Goal: Task Accomplishment & Management: Use online tool/utility

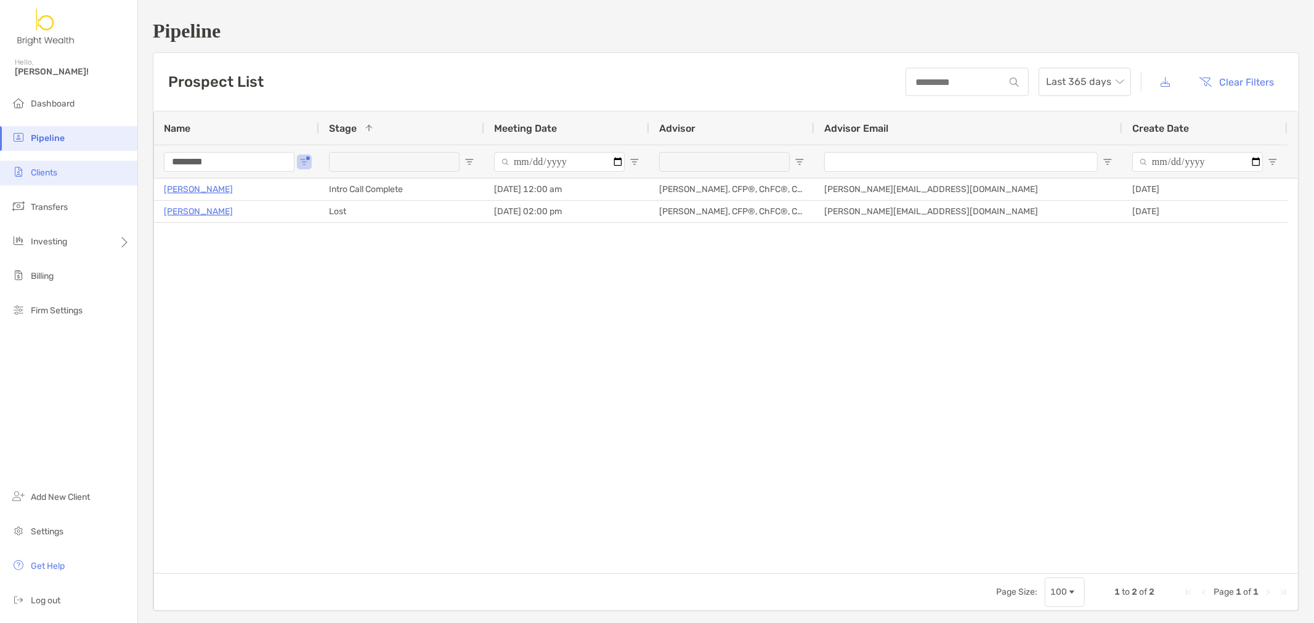
click at [41, 169] on span "Clients" at bounding box center [44, 173] width 26 height 10
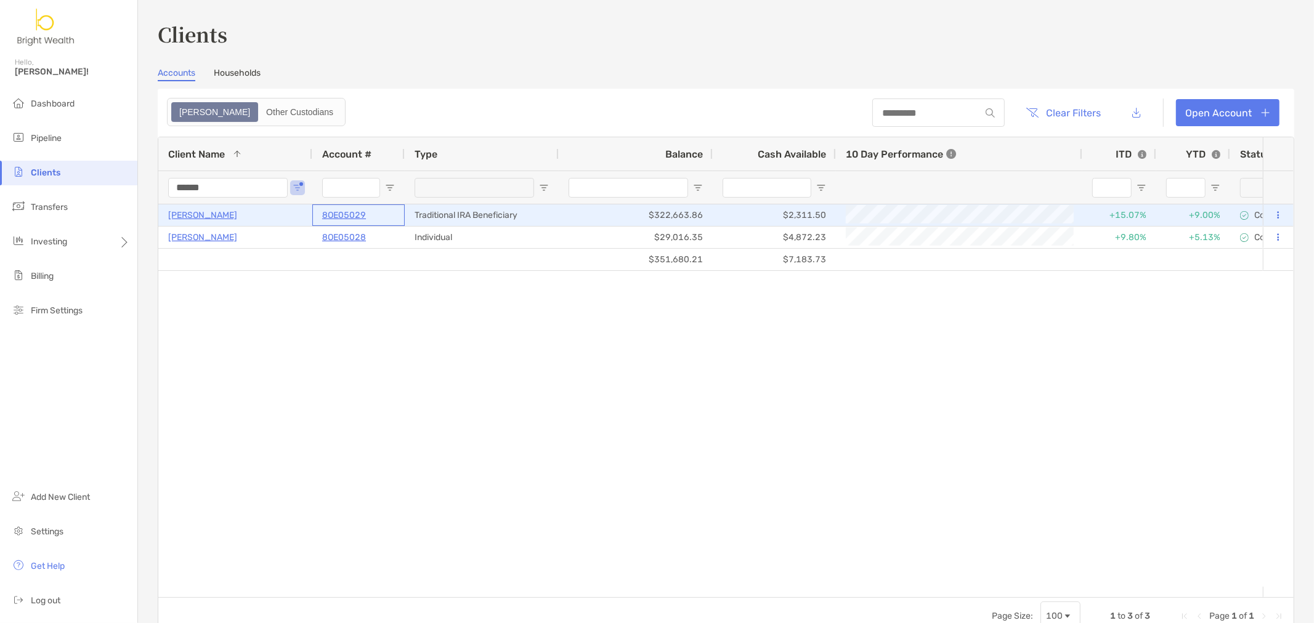
click at [345, 213] on p "8OE05029" at bounding box center [344, 215] width 44 height 15
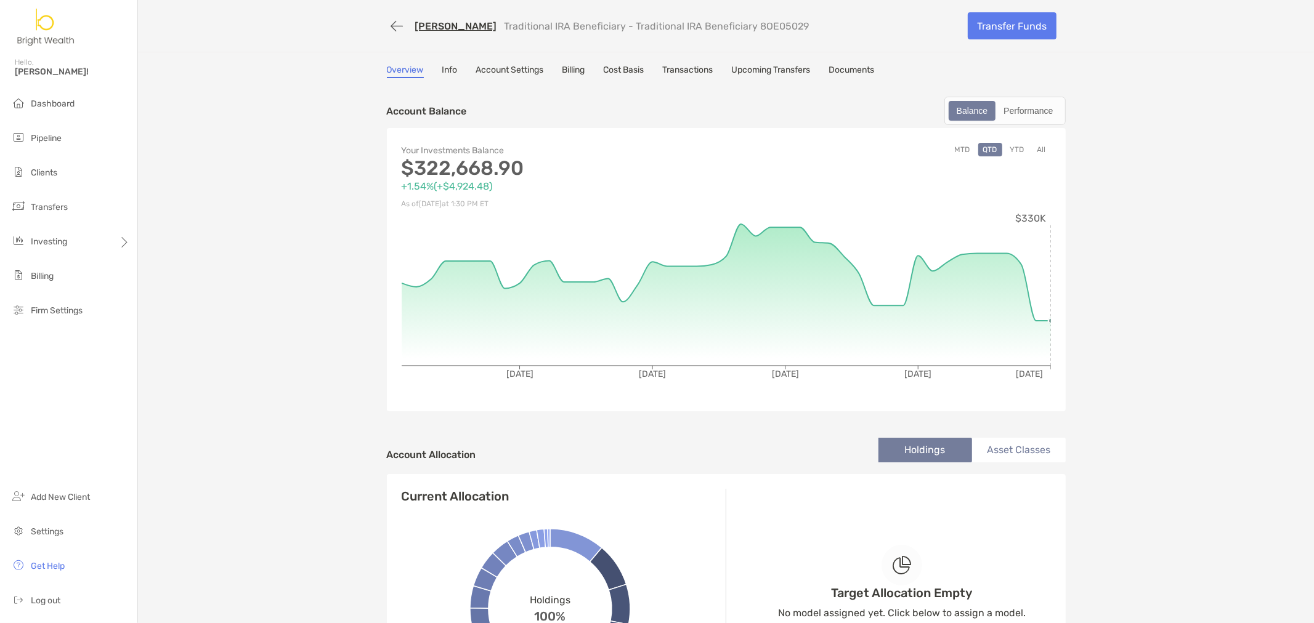
click at [682, 65] on link "Transactions" at bounding box center [688, 72] width 51 height 14
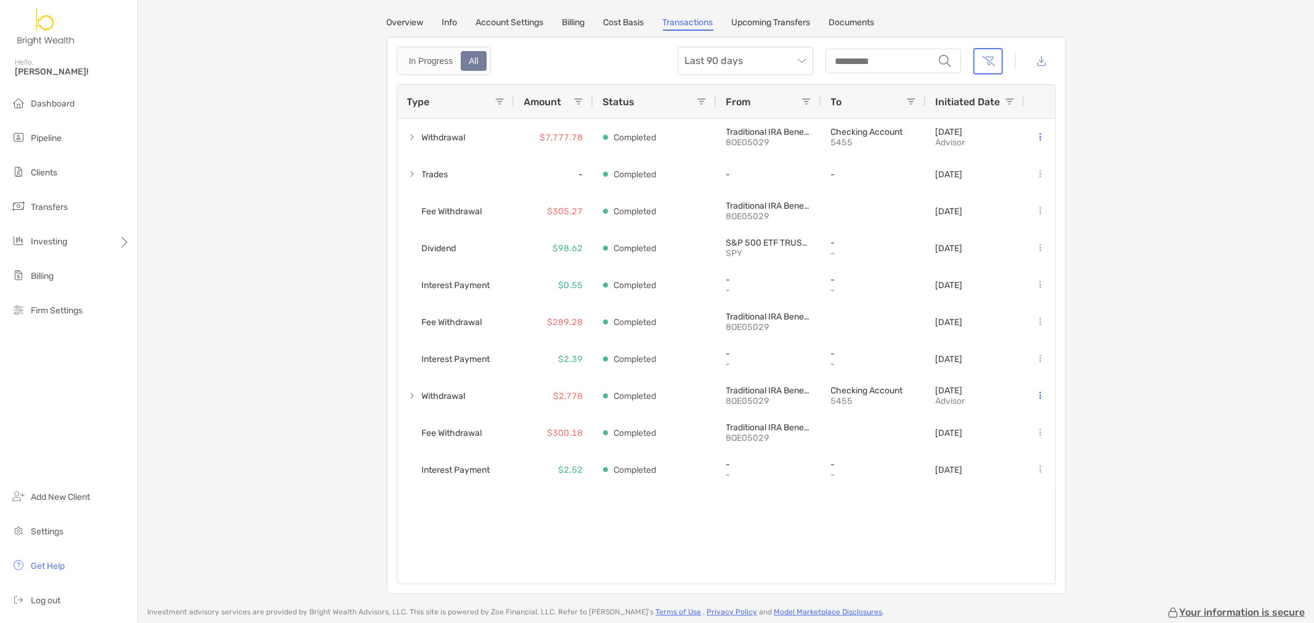
scroll to position [68, 0]
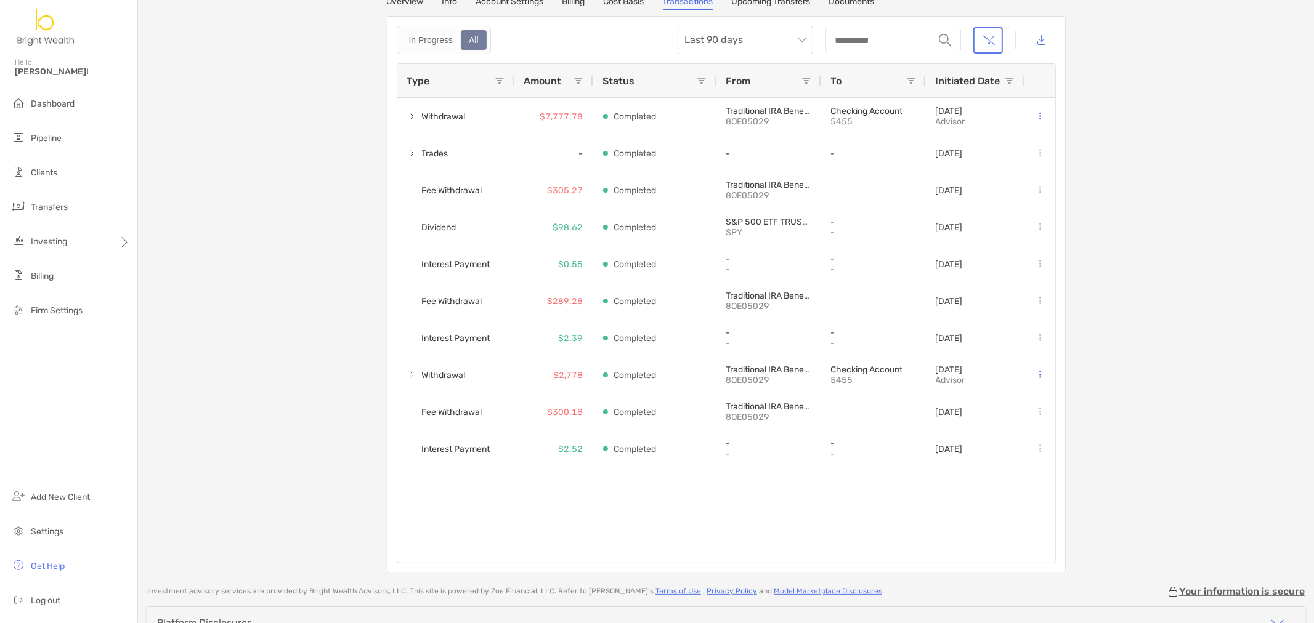
click at [1214, 191] on div "Jennifer Simone Traditional IRA Beneficiary - Traditional IRA Beneficiary 8OE05…" at bounding box center [726, 253] width 1176 height 642
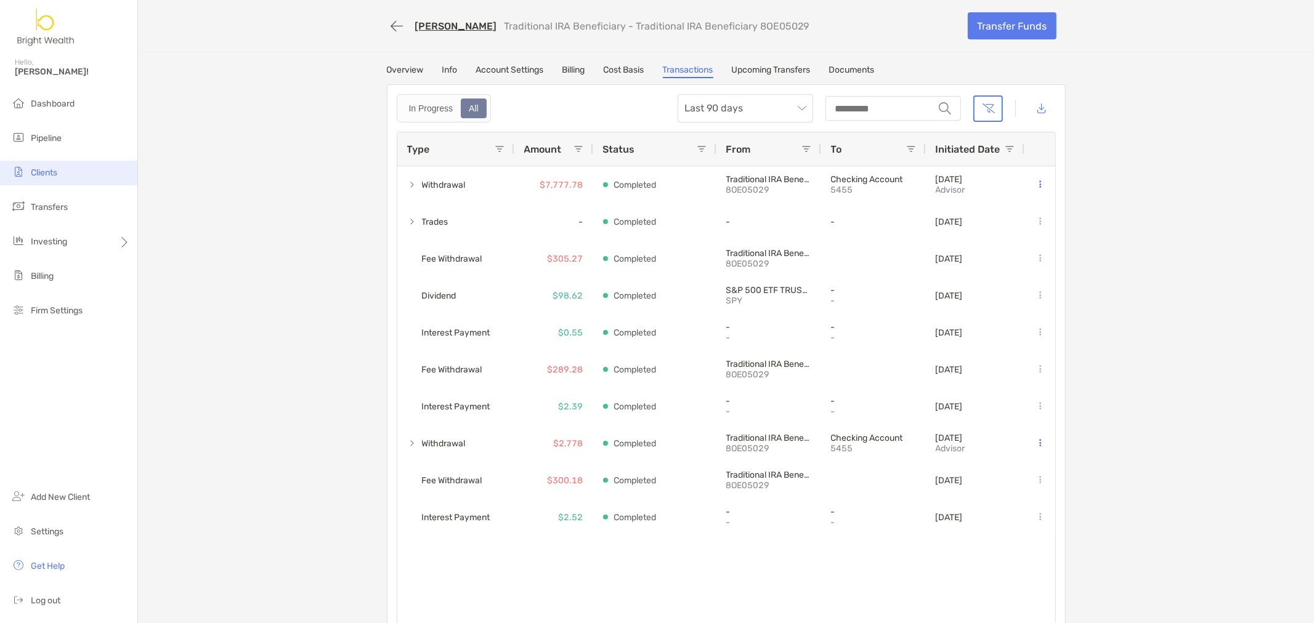
click at [55, 177] on span "Clients" at bounding box center [44, 173] width 26 height 10
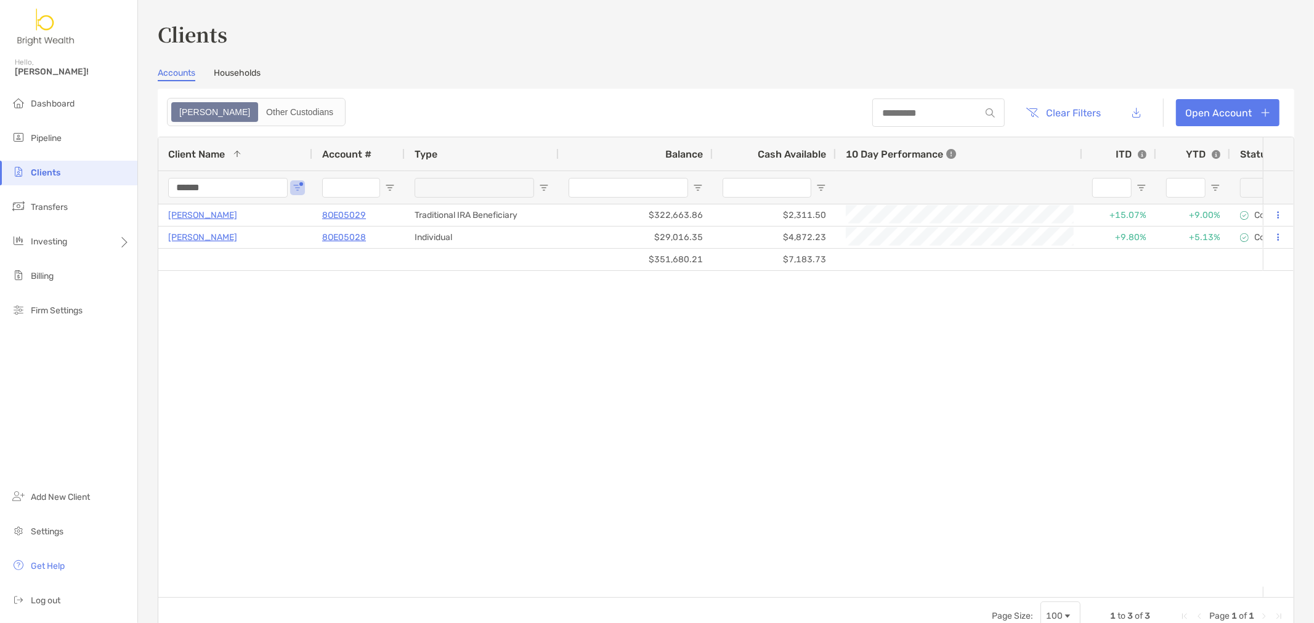
drag, startPoint x: 240, startPoint y: 177, endPoint x: 75, endPoint y: 181, distance: 165.8
click at [95, 182] on div "Clients Hello, Henry! Dashboard Pipeline Clients Transfers Investing Billing Fi…" at bounding box center [657, 311] width 1314 height 623
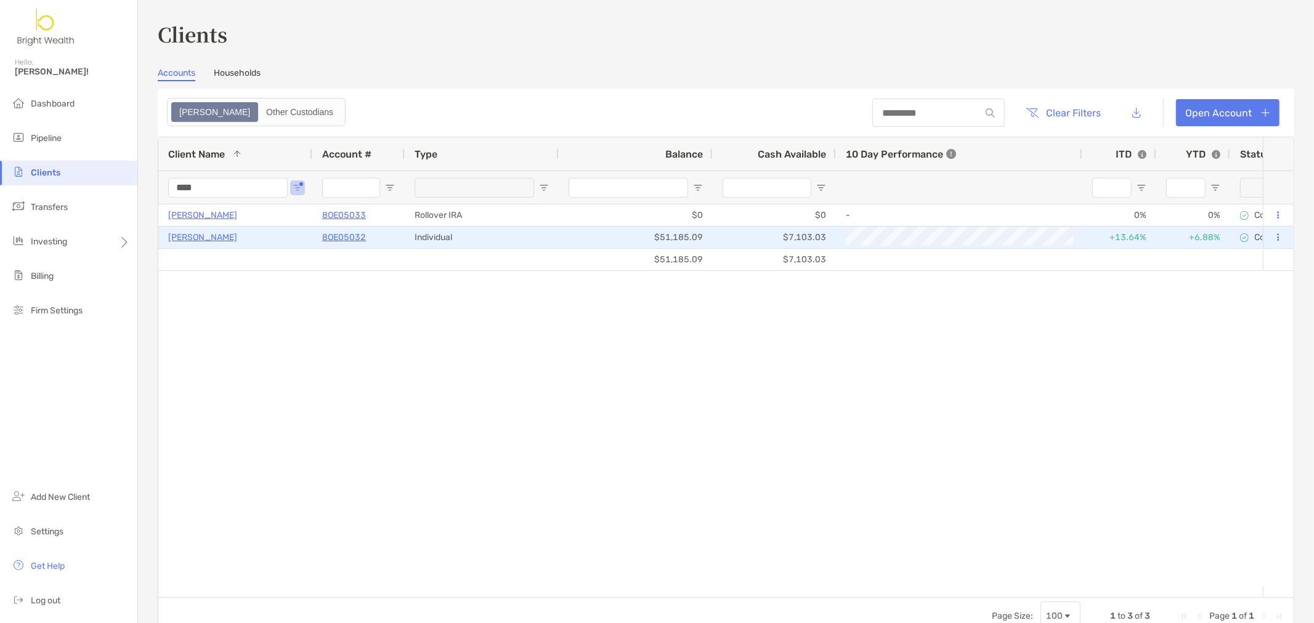
type input "****"
click at [337, 230] on p "8OE05032" at bounding box center [344, 237] width 44 height 15
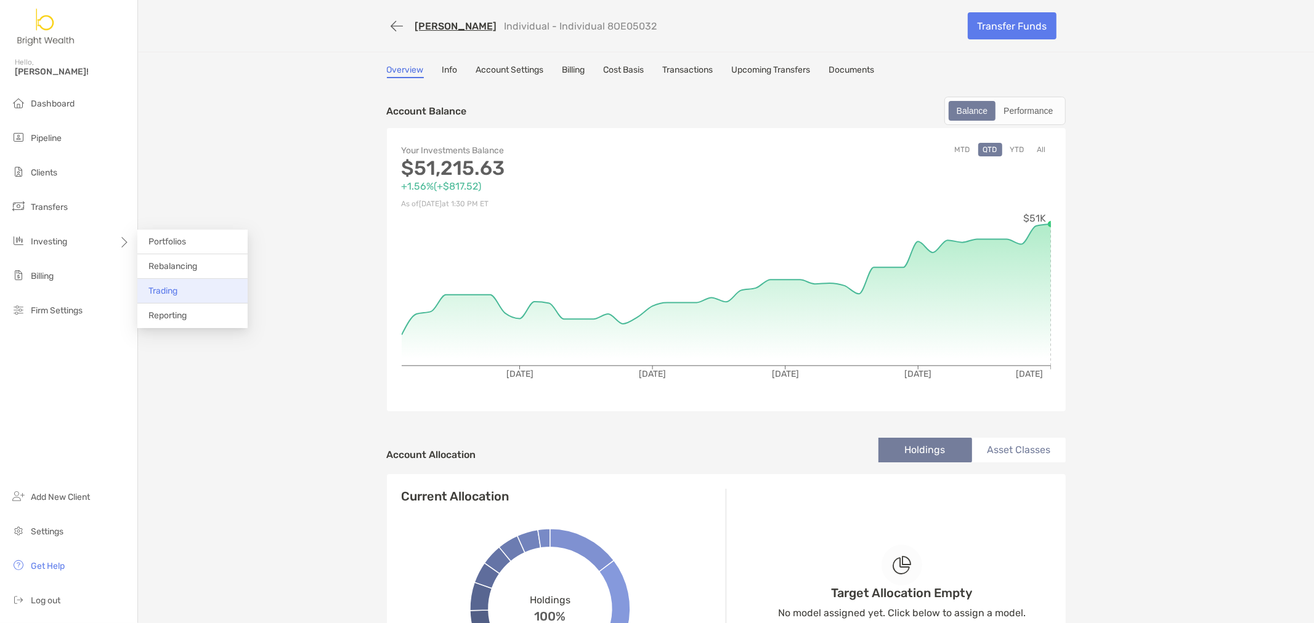
click at [158, 285] on li "Trading" at bounding box center [192, 291] width 110 height 25
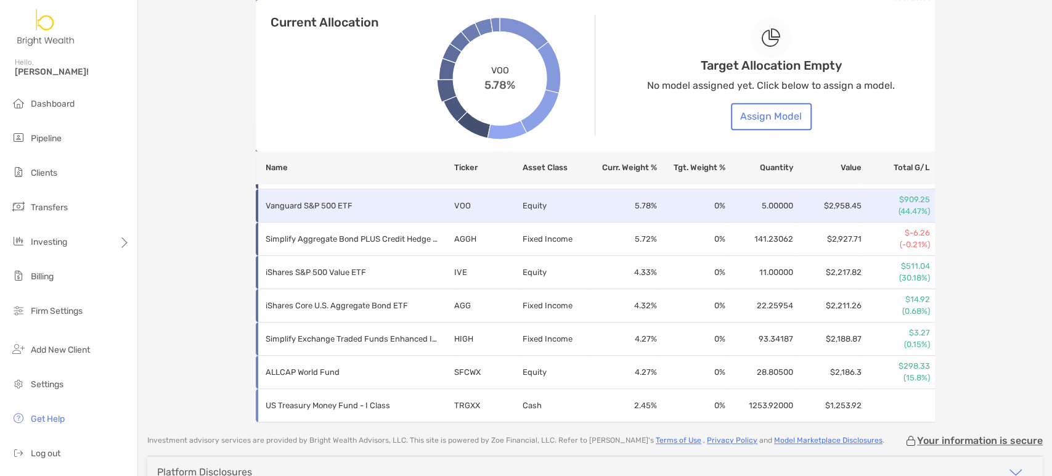
scroll to position [681, 0]
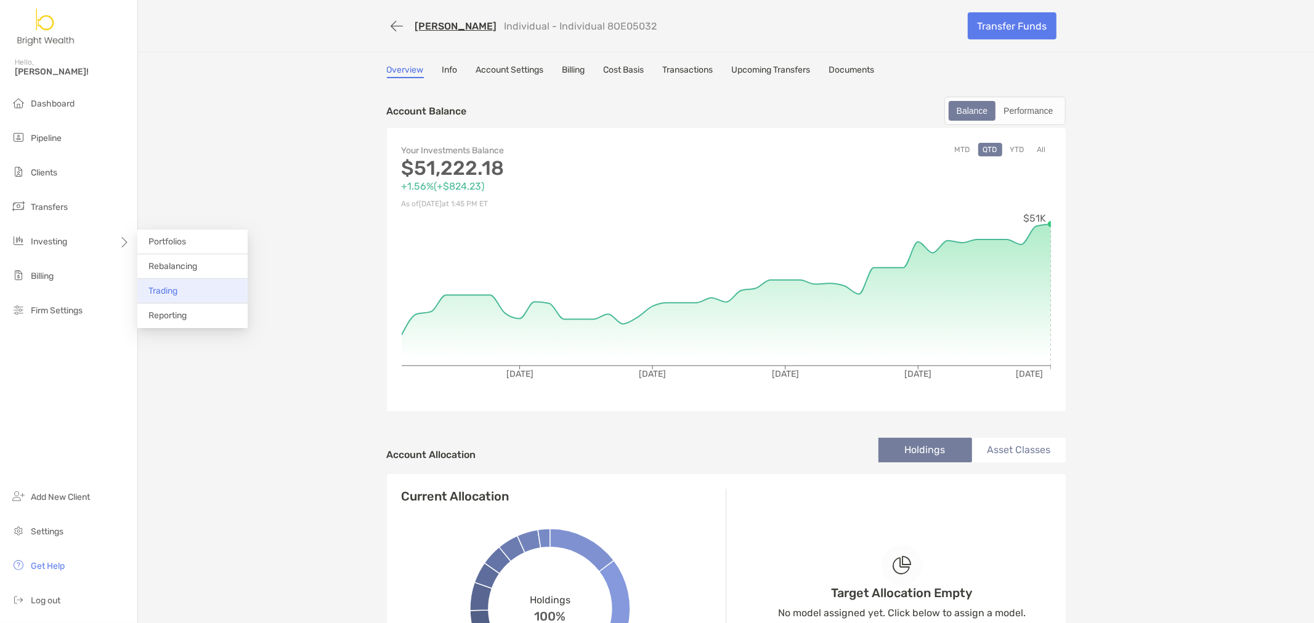
click at [165, 288] on span "Trading" at bounding box center [162, 291] width 29 height 10
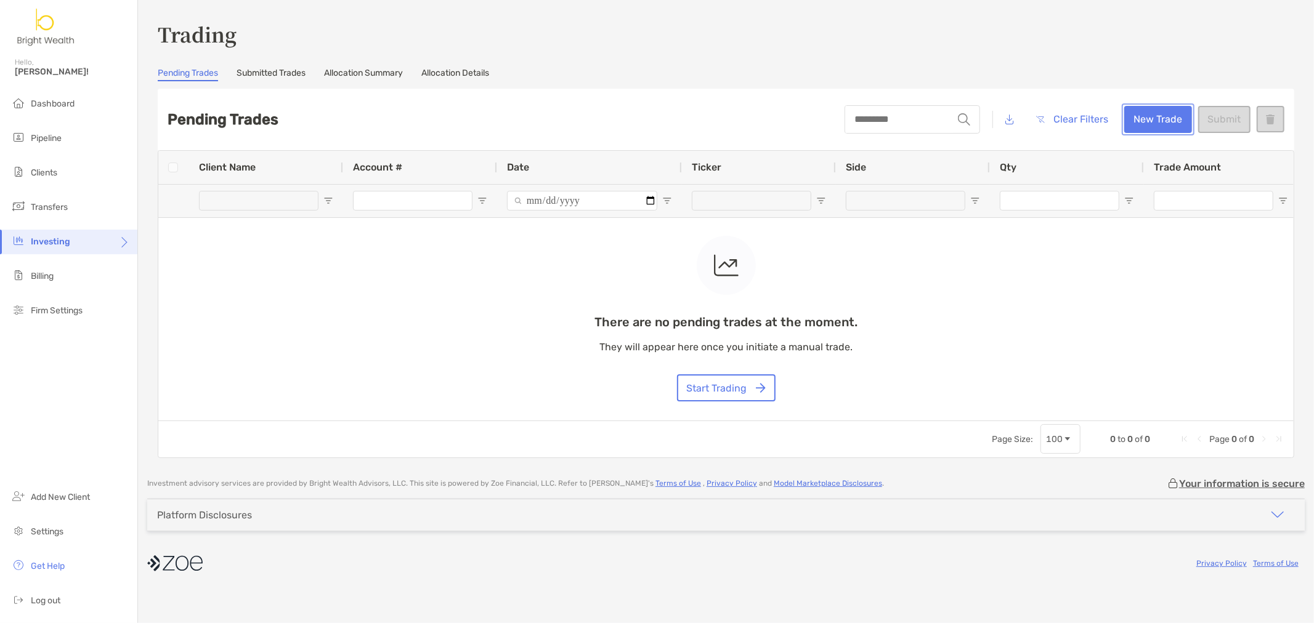
click at [1147, 119] on button "New Trade" at bounding box center [1158, 119] width 68 height 27
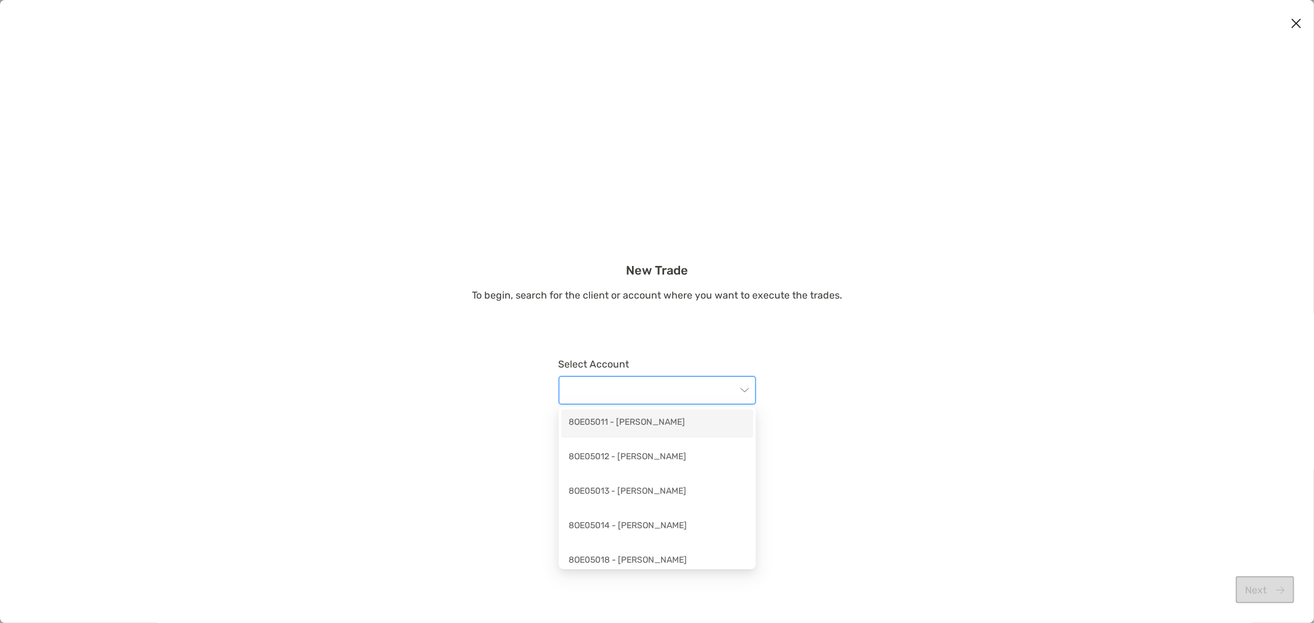
click at [691, 397] on input "modal" at bounding box center [651, 390] width 170 height 27
click at [675, 387] on input "modal" at bounding box center [651, 390] width 170 height 27
drag, startPoint x: 599, startPoint y: 389, endPoint x: 533, endPoint y: 387, distance: 65.3
click at [532, 387] on div "New Trade To begin, search for the client or account where you want to execute …" at bounding box center [657, 343] width 1314 height 161
type input "****"
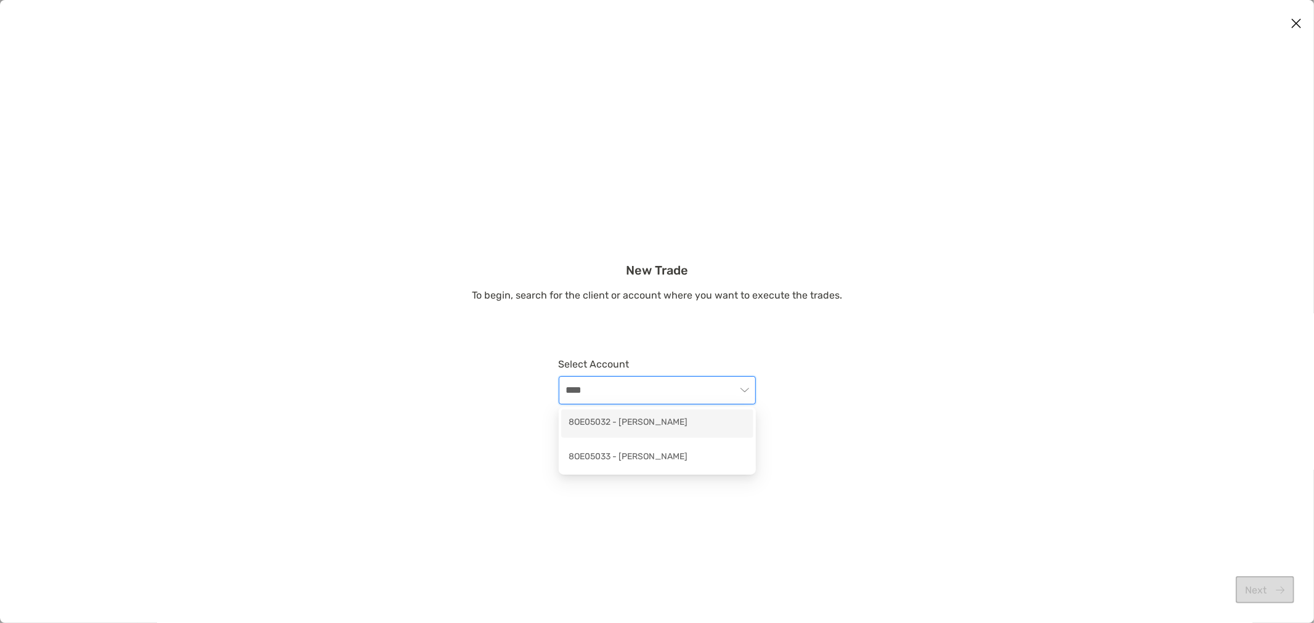
drag, startPoint x: 684, startPoint y: 423, endPoint x: 679, endPoint y: 427, distance: 6.5
click at [684, 423] on div "8OE05032 - Michael Kent" at bounding box center [657, 423] width 177 height 15
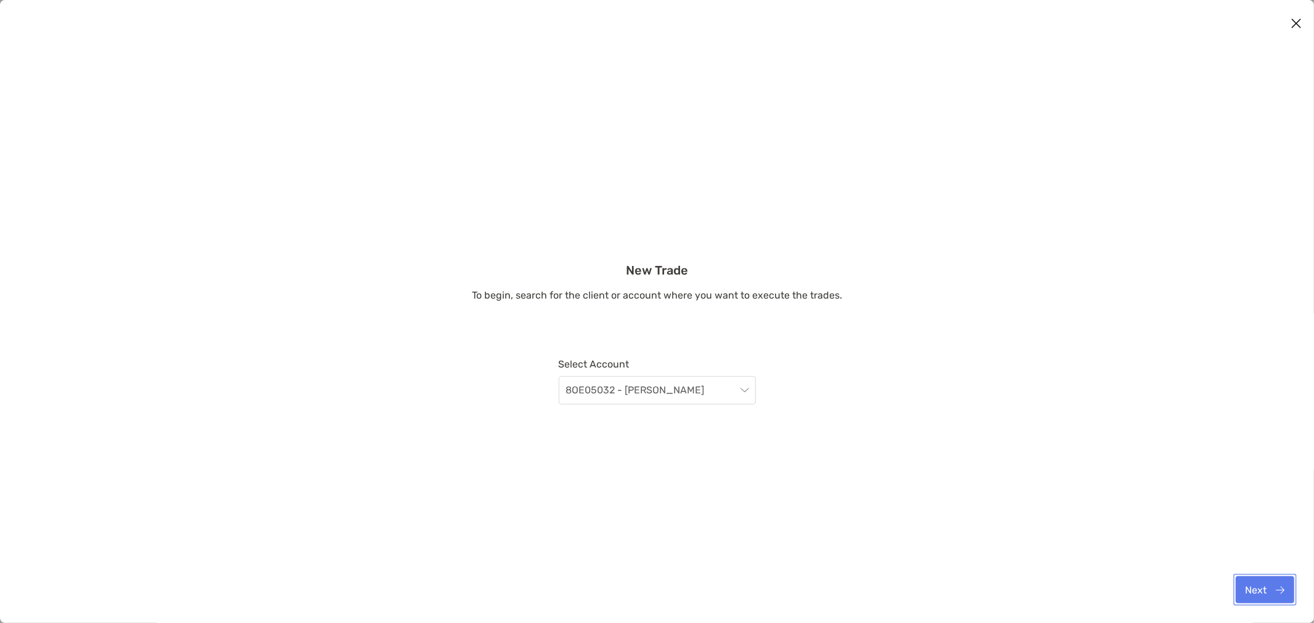
click at [1259, 580] on button "Next" at bounding box center [1265, 590] width 59 height 27
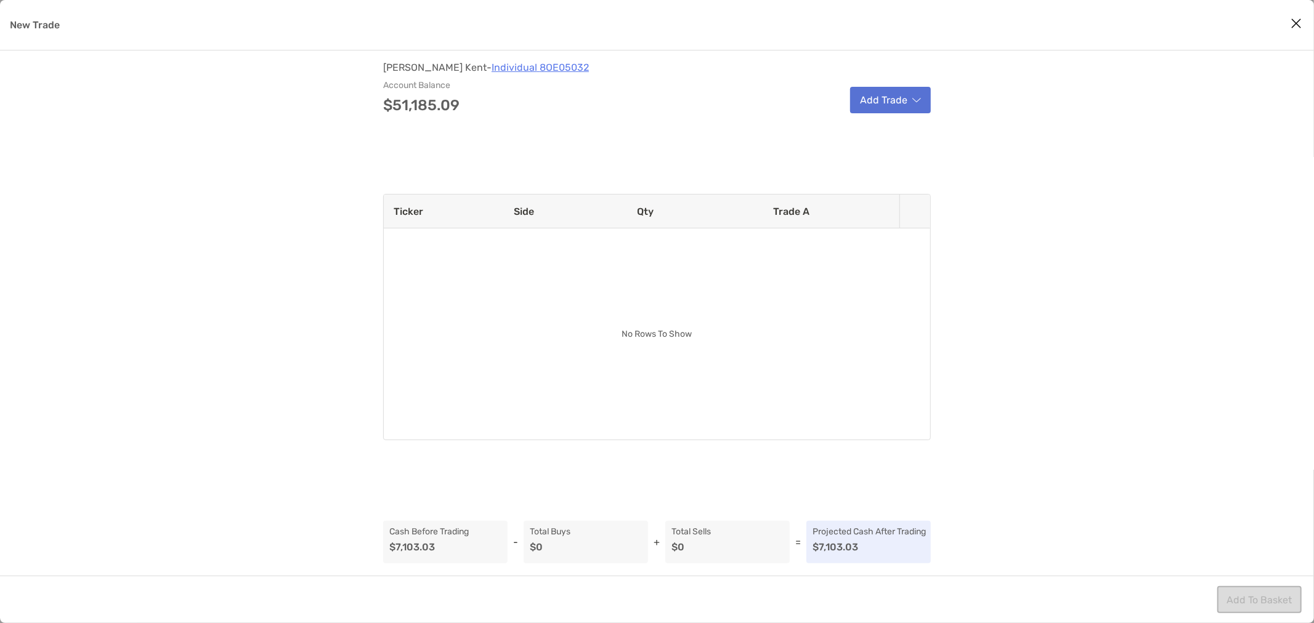
click at [895, 102] on button "Add Trade" at bounding box center [890, 100] width 81 height 26
click at [891, 128] on div "Sell" at bounding box center [925, 131] width 145 height 31
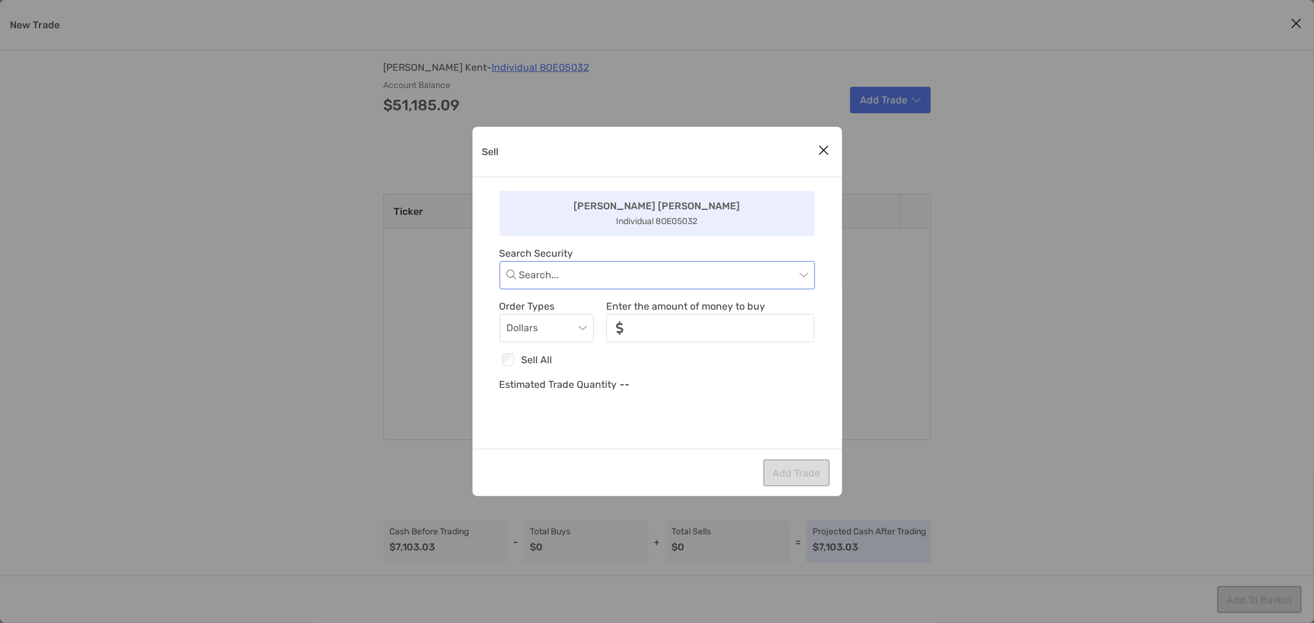
click at [616, 277] on input "Sell" at bounding box center [657, 275] width 276 height 27
type input "*****"
click at [628, 309] on div "TRGXX - US Treasury Money Fund - I Class" at bounding box center [657, 308] width 296 height 15
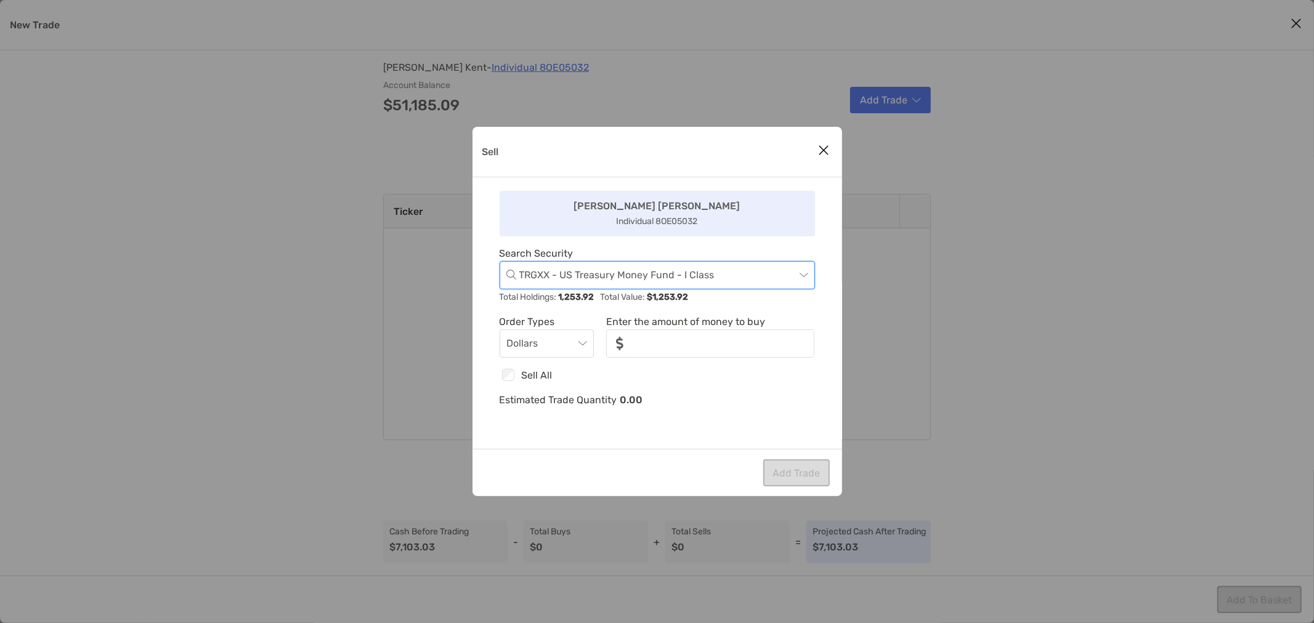
click at [537, 377] on p "Sell All" at bounding box center [536, 375] width 31 height 15
type input "*******"
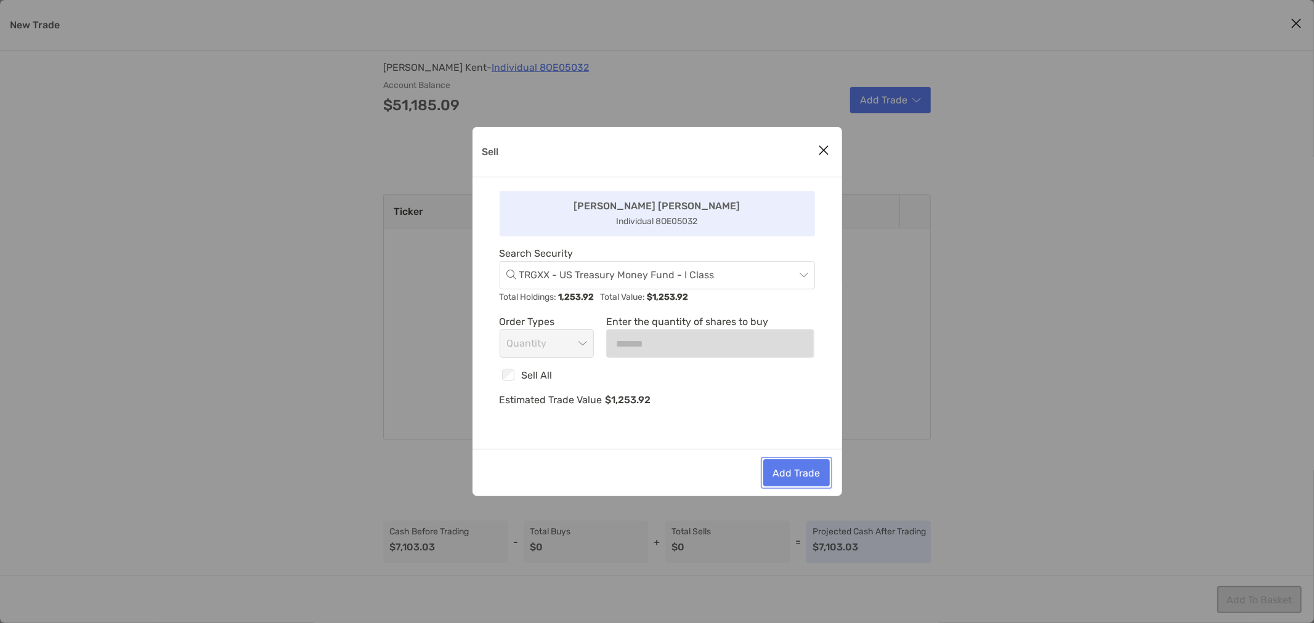
click at [802, 472] on button "Add Trade" at bounding box center [796, 473] width 67 height 27
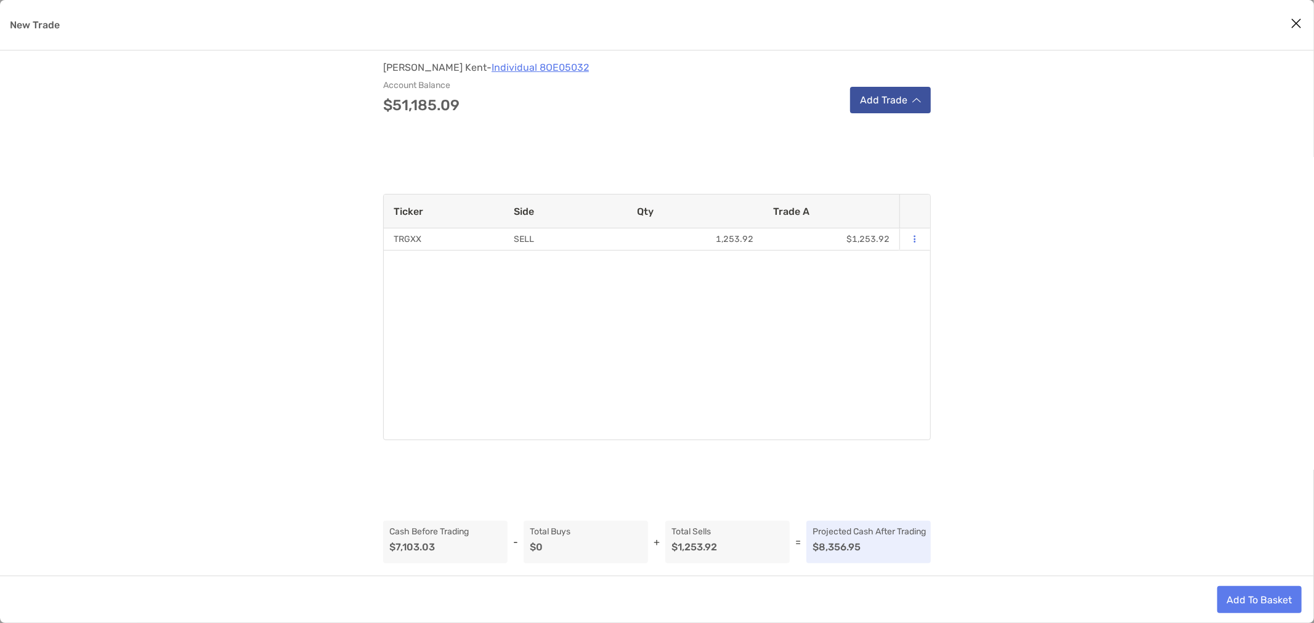
click at [875, 105] on button "Add Trade" at bounding box center [890, 100] width 81 height 26
click at [875, 160] on p "Buy" at bounding box center [870, 164] width 17 height 12
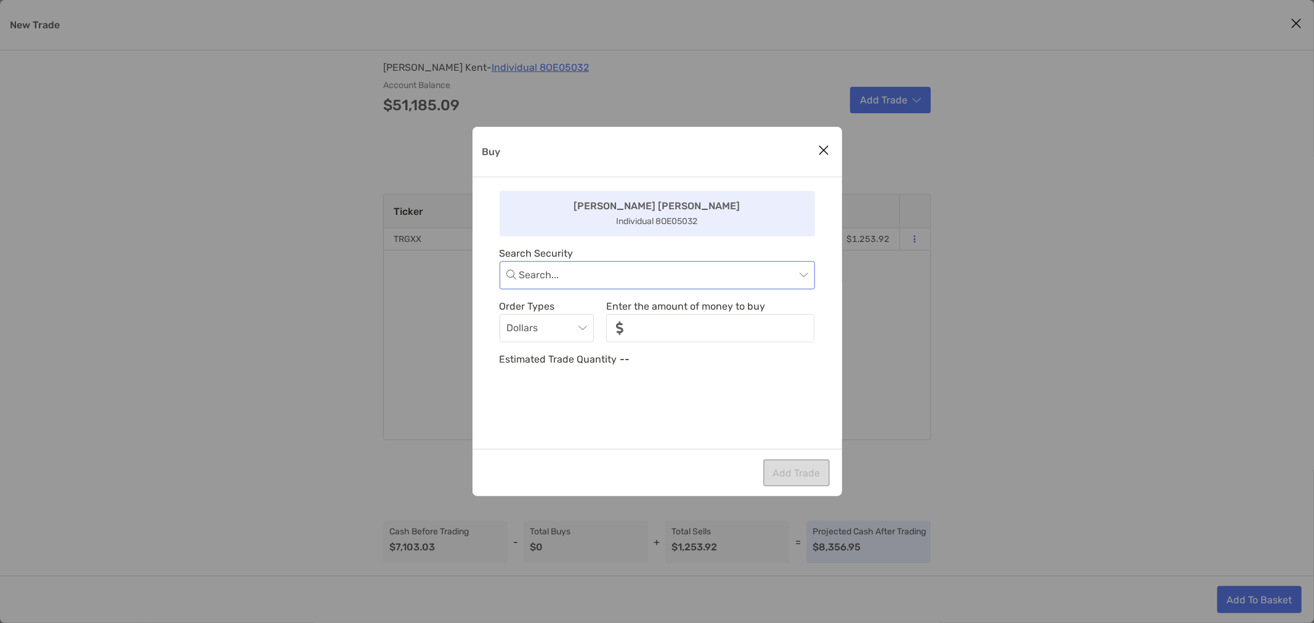
click at [639, 284] on input "Buy" at bounding box center [657, 275] width 276 height 27
click at [617, 277] on input "Buy" at bounding box center [657, 275] width 276 height 27
type input "****"
click at [626, 305] on div "IGIB - iShares Intermediate Credit Bond ETF" at bounding box center [657, 308] width 296 height 15
drag, startPoint x: 653, startPoint y: 329, endPoint x: 648, endPoint y: 323, distance: 7.4
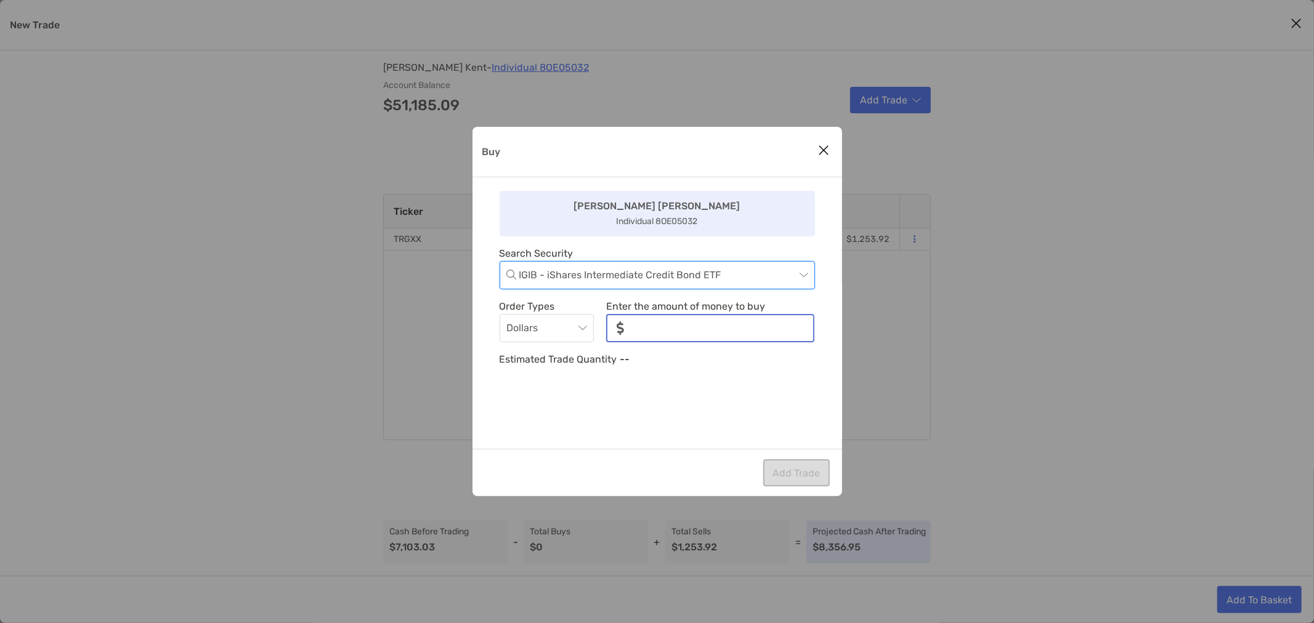
click at [653, 329] on input "noSymbolCurrency" at bounding box center [723, 328] width 179 height 26
type input "*****"
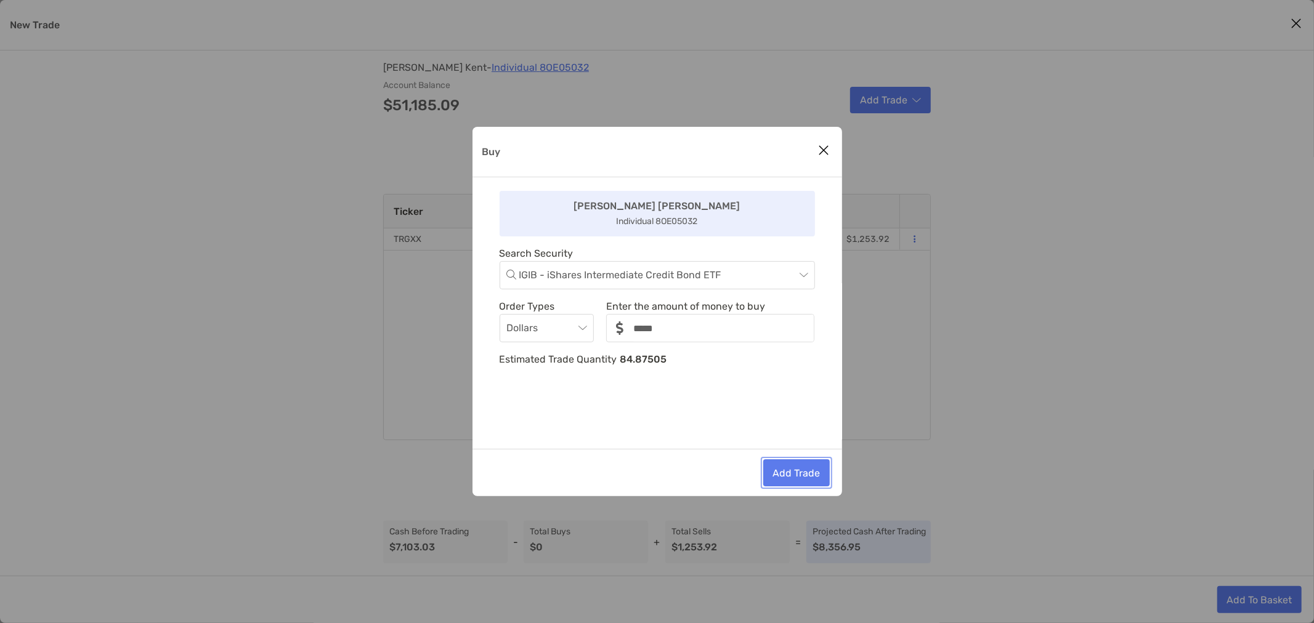
click at [795, 472] on button "Add Trade" at bounding box center [796, 473] width 67 height 27
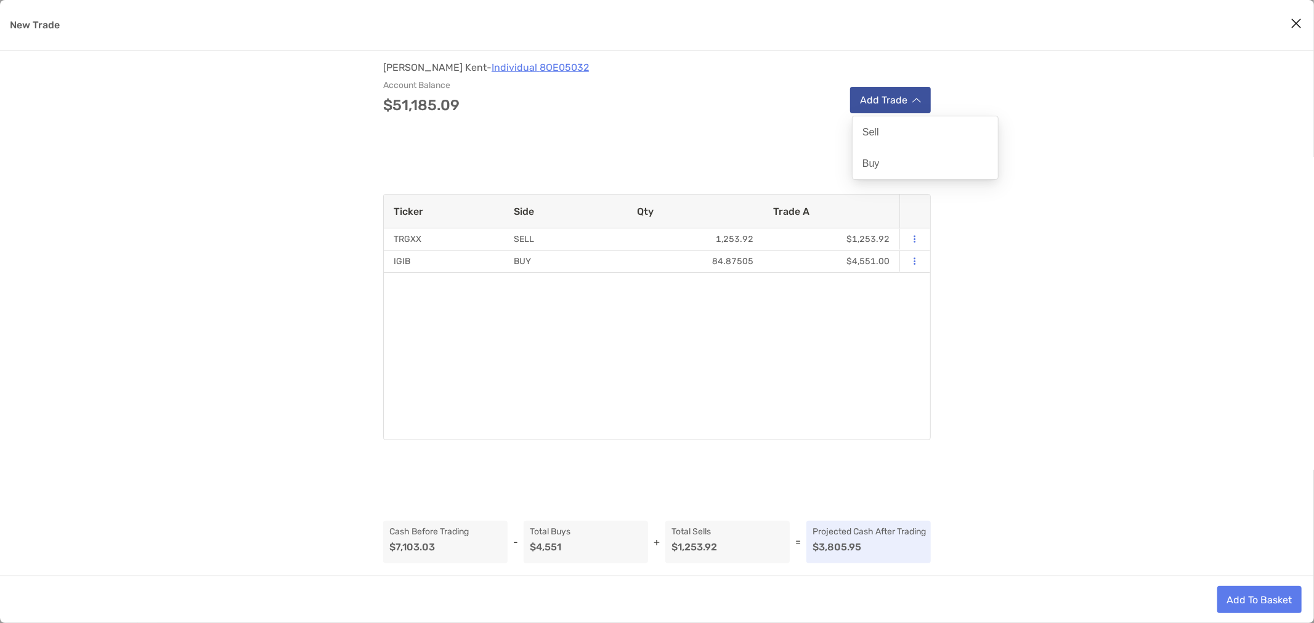
click at [878, 105] on button "Add Trade" at bounding box center [890, 100] width 81 height 26
click at [885, 164] on div "Buy" at bounding box center [925, 163] width 145 height 31
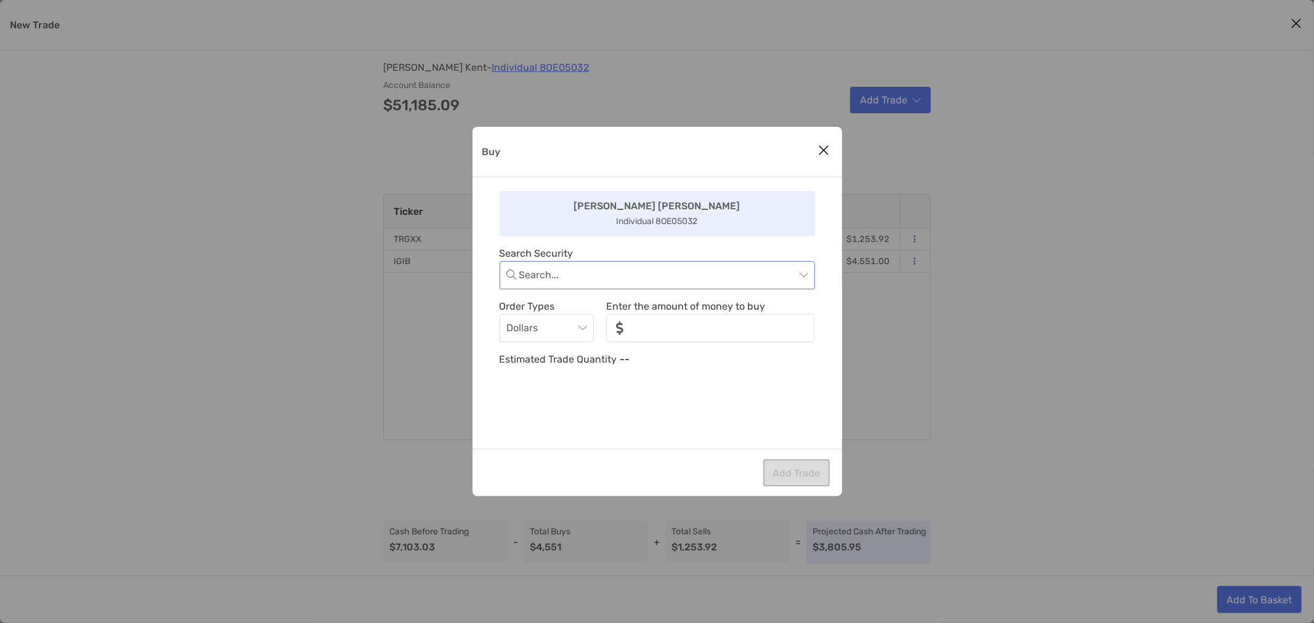
click at [637, 278] on input "Buy" at bounding box center [657, 275] width 276 height 27
type input "****"
click at [638, 309] on div "VCSH - Vanguard Short-Term Corporate Bond ETF" at bounding box center [657, 308] width 296 height 15
click at [657, 327] on input "noSymbolCurrency" at bounding box center [723, 328] width 179 height 26
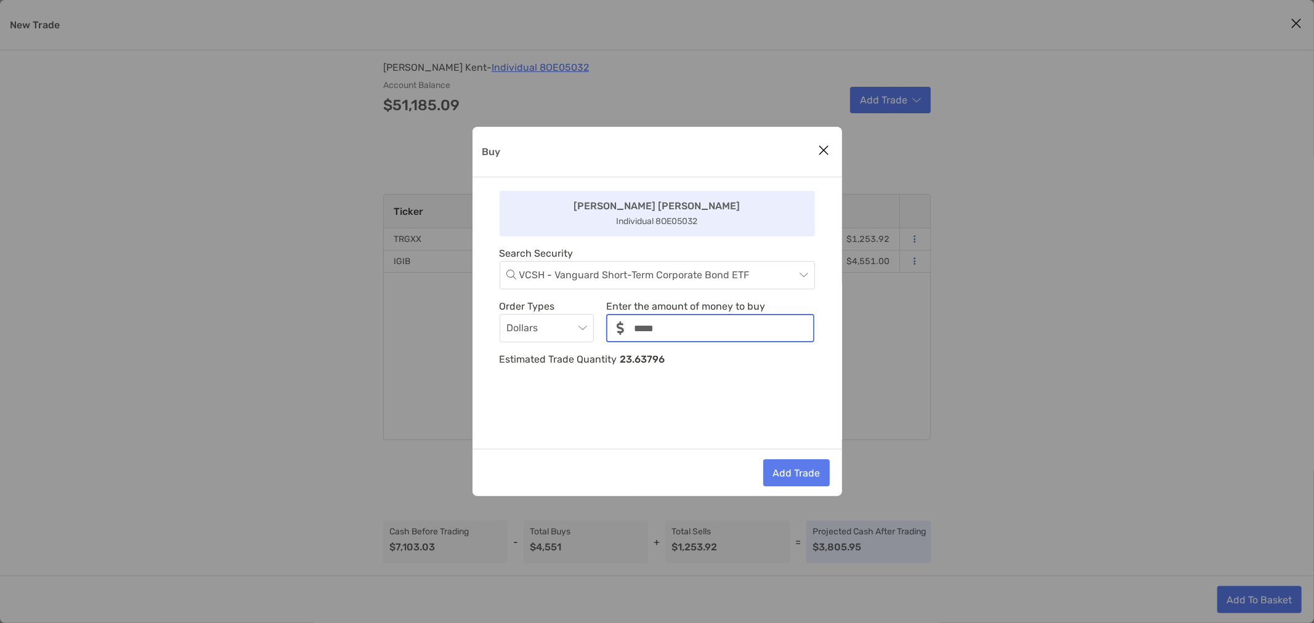
type input "*****"
click at [772, 474] on button "Add Trade" at bounding box center [796, 473] width 67 height 27
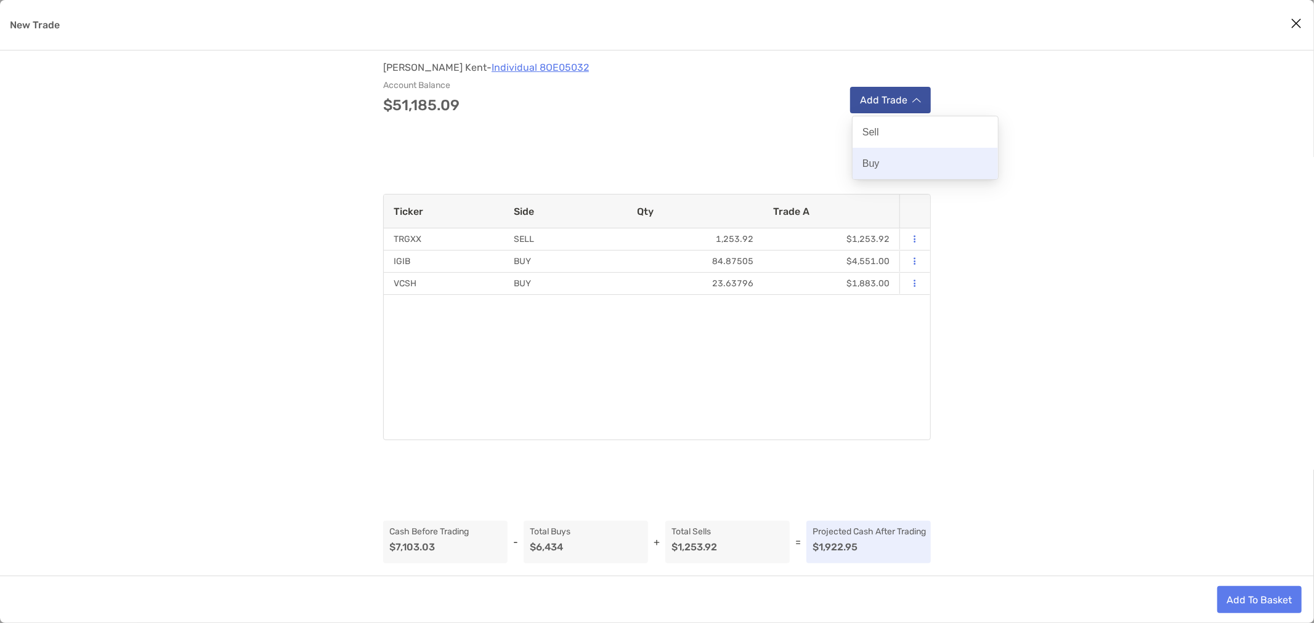
click at [876, 154] on div "Buy" at bounding box center [925, 163] width 145 height 31
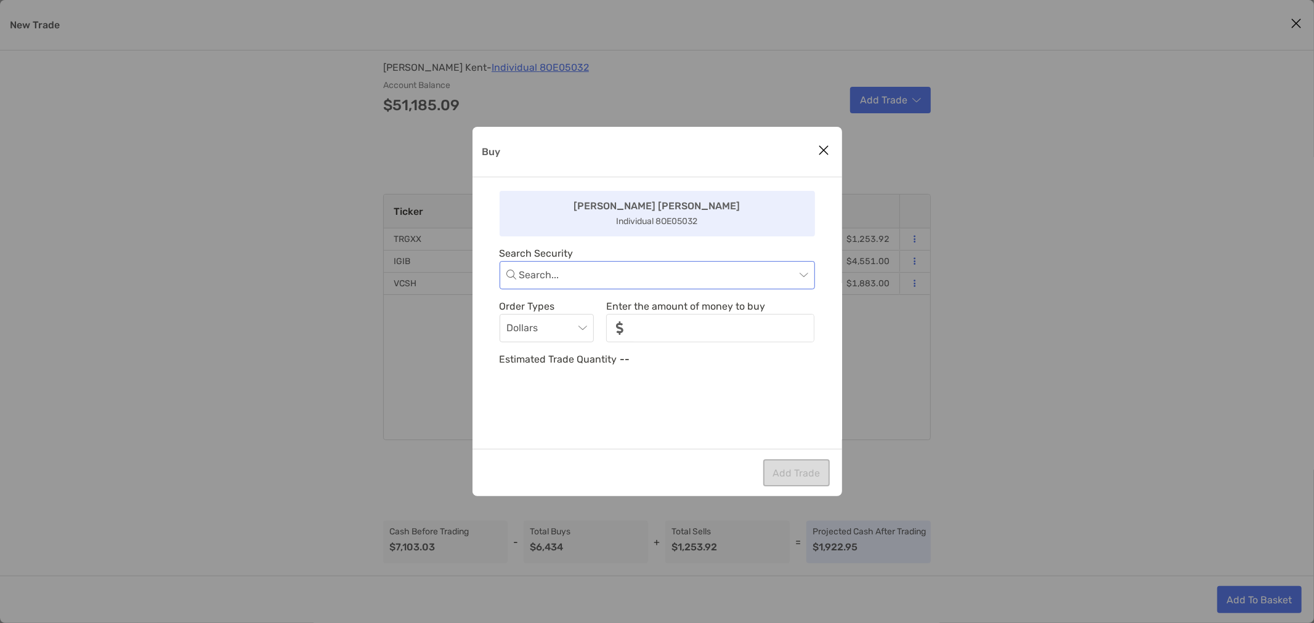
click at [643, 263] on input "Buy" at bounding box center [657, 275] width 276 height 27
type input "***"
click at [604, 312] on div "CDX - Simplify High Yield PLUS Credit Hedge ETF" at bounding box center [657, 308] width 296 height 15
click at [668, 325] on input "noSymbolCurrency" at bounding box center [723, 328] width 179 height 26
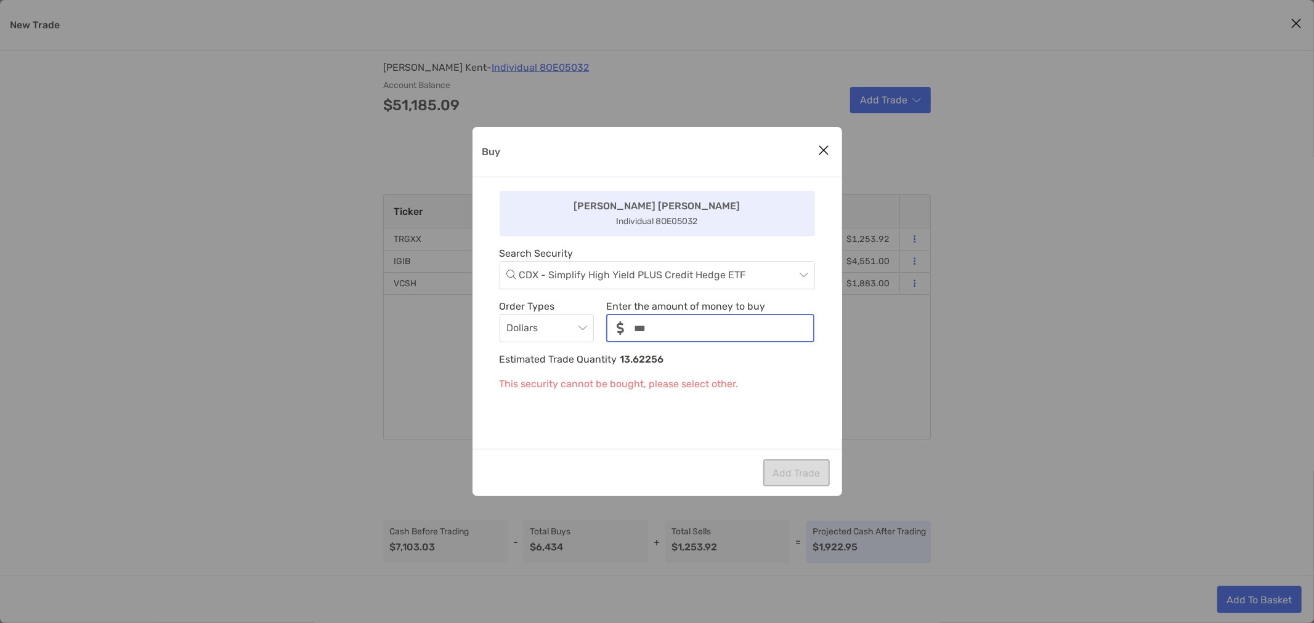
type input "***"
drag, startPoint x: 630, startPoint y: 387, endPoint x: 653, endPoint y: 394, distance: 24.0
click at [651, 387] on p "This security cannot be bought, please select other." at bounding box center [657, 383] width 315 height 15
click at [655, 397] on div "Michael Michael Individual 8OE05032 Search Security CDX - Simplify High Yield P…" at bounding box center [657, 313] width 370 height 272
click at [698, 333] on input "noSymbolCurrency" at bounding box center [723, 328] width 179 height 26
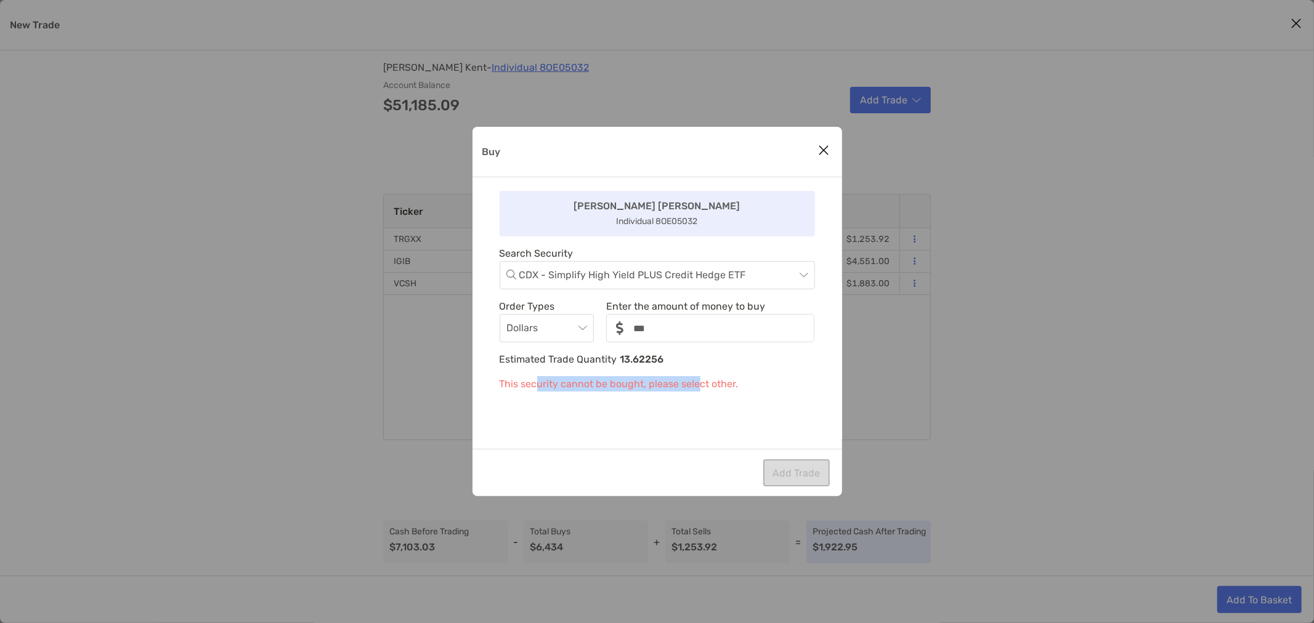
drag, startPoint x: 539, startPoint y: 389, endPoint x: 699, endPoint y: 376, distance: 160.7
click at [699, 376] on p "This security cannot be bought, please select other." at bounding box center [657, 383] width 315 height 15
click at [700, 376] on p "This security cannot be bought, please select other." at bounding box center [657, 383] width 315 height 15
click at [770, 275] on span "CDX - Simplify High Yield PLUS Credit Hedge ETF" at bounding box center [663, 275] width 288 height 27
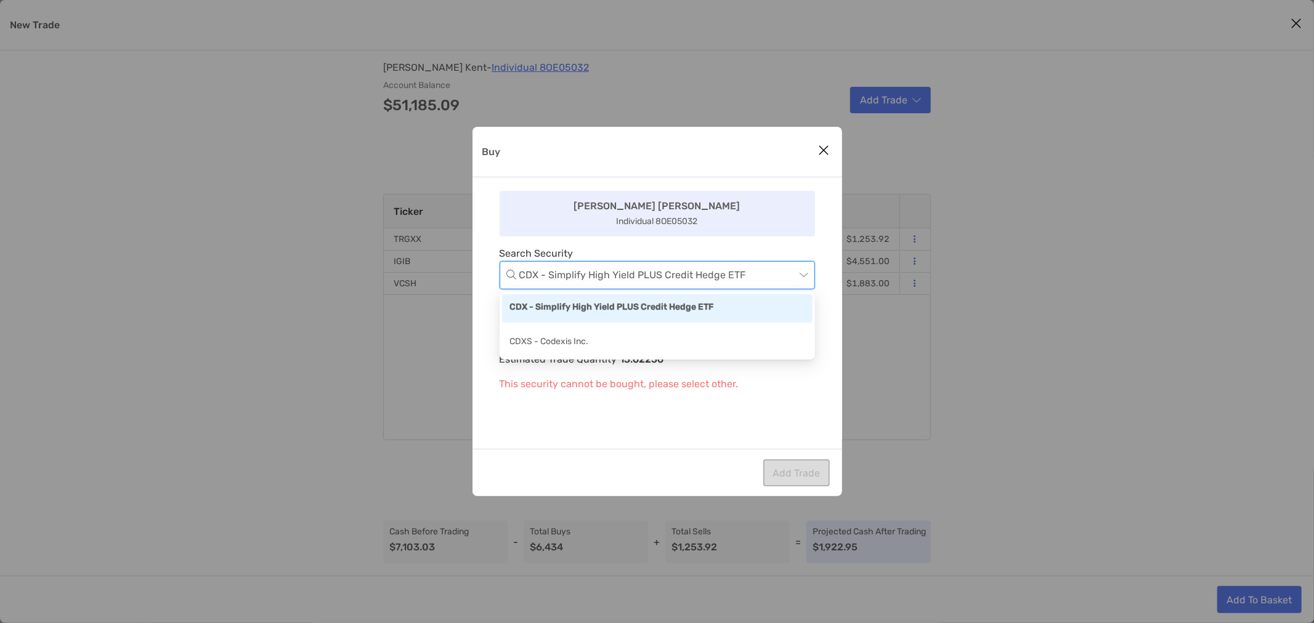
click at [822, 150] on icon "Close modal" at bounding box center [824, 150] width 11 height 15
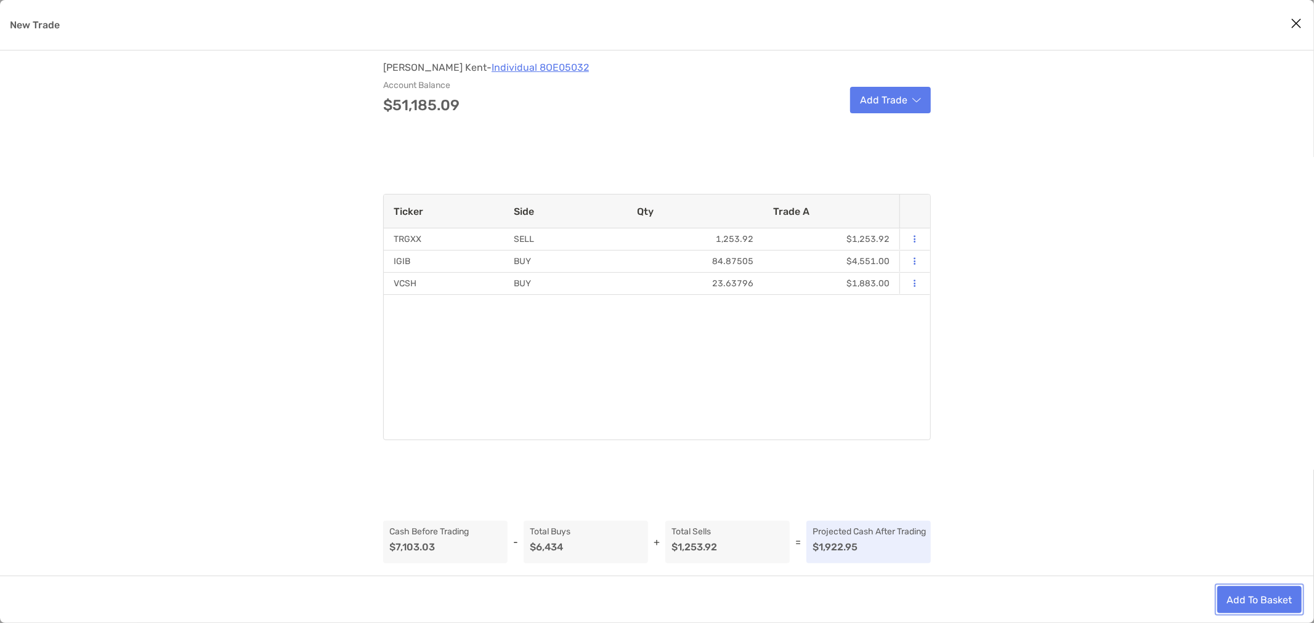
click at [1242, 599] on button "Add To Basket" at bounding box center [1259, 599] width 84 height 27
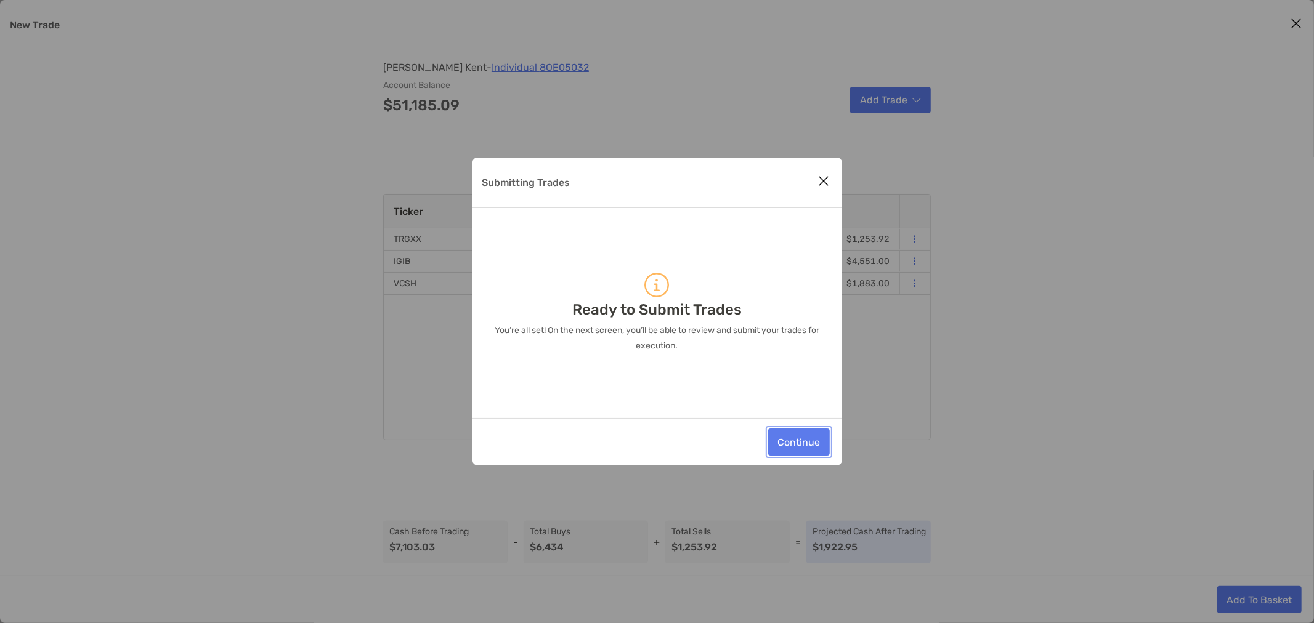
click at [812, 442] on button "Continue" at bounding box center [799, 442] width 62 height 27
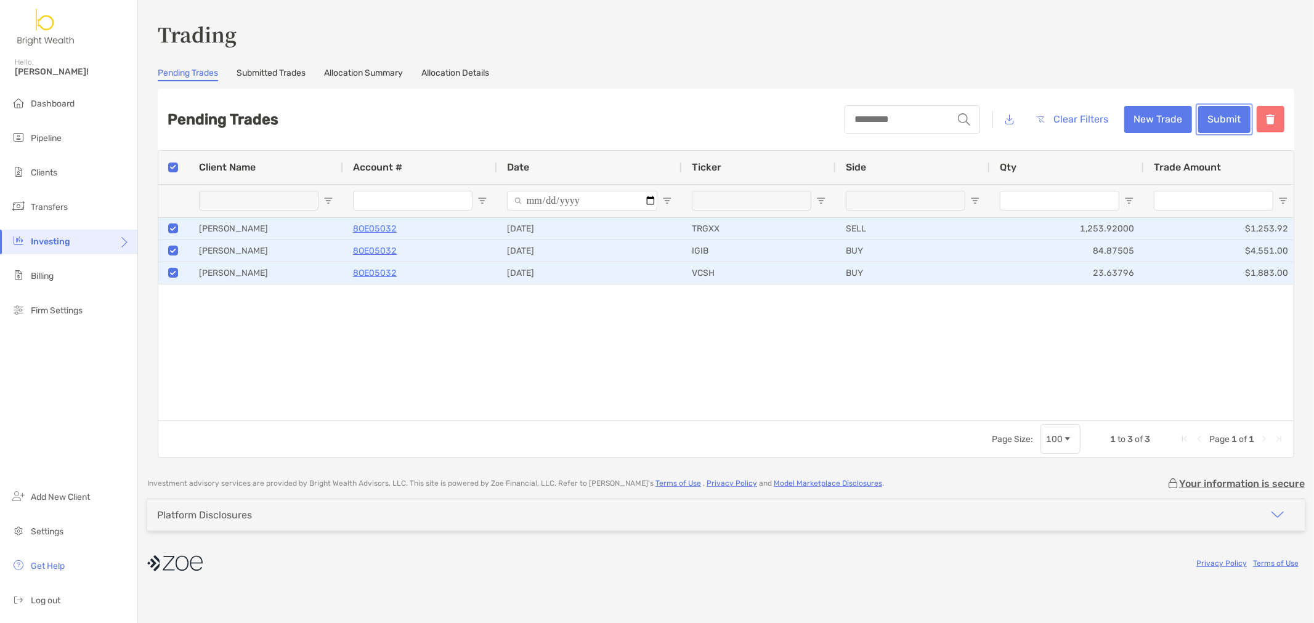
click at [1240, 121] on button "Submit" at bounding box center [1224, 119] width 52 height 27
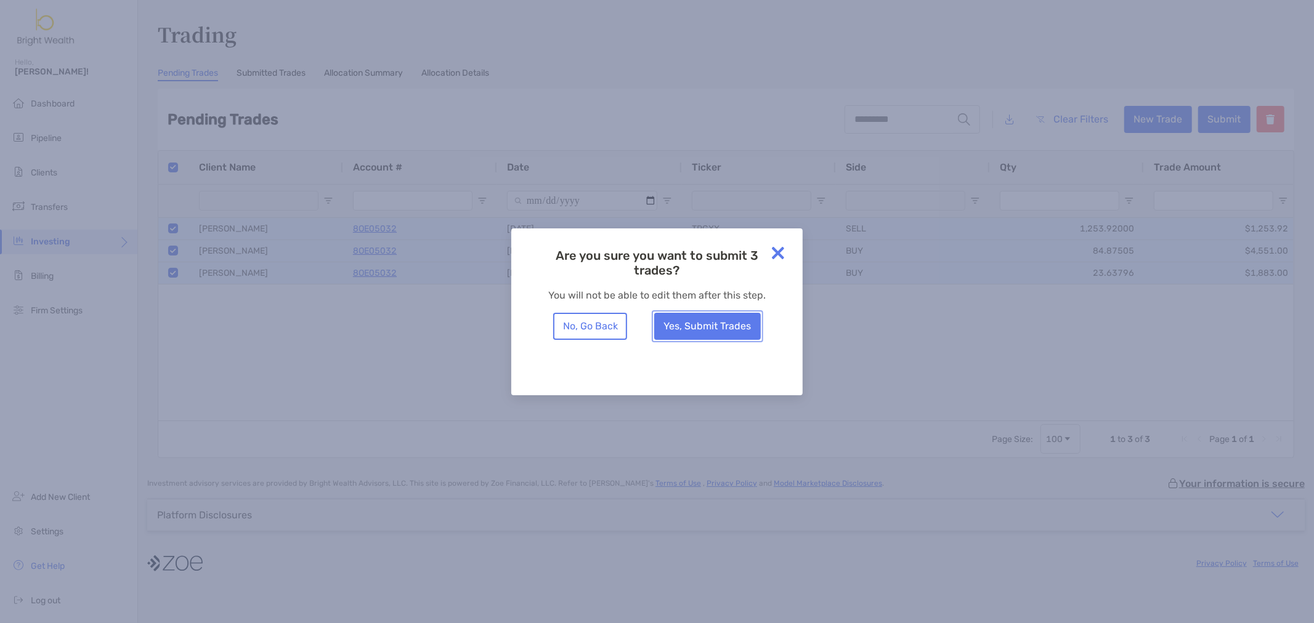
click at [721, 317] on button "Yes, Submit Trades" at bounding box center [707, 326] width 107 height 27
